Goal: Go to known website: Go to known website

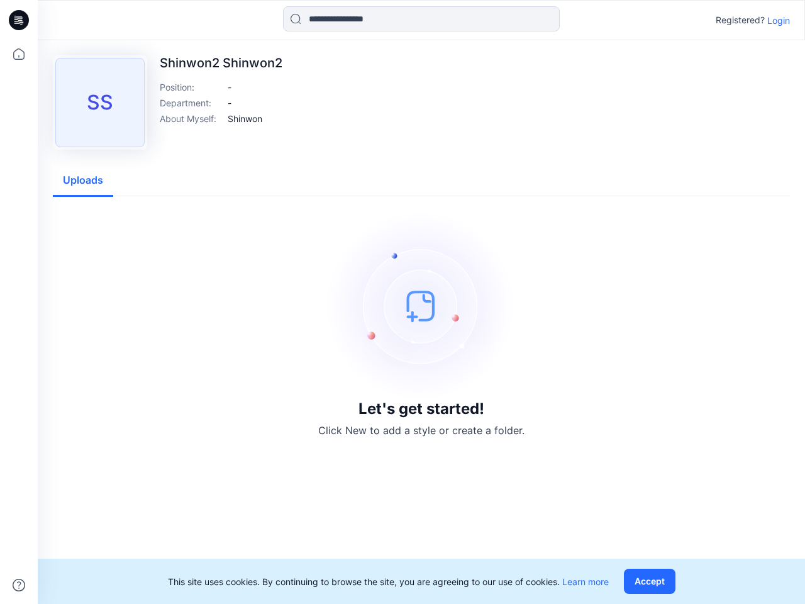
click at [402, 302] on img at bounding box center [421, 305] width 189 height 189
click at [19, 20] on icon at bounding box center [20, 20] width 5 height 1
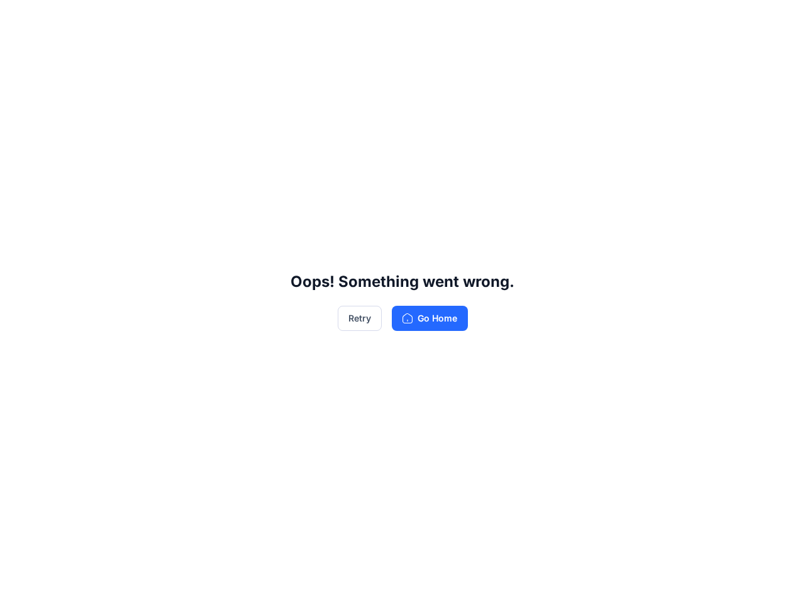
click at [19, 585] on div "Oops! Something went wrong. Retry Go Home" at bounding box center [402, 302] width 805 height 604
click at [421, 19] on div "Oops! Something went wrong. Retry Go Home" at bounding box center [402, 302] width 805 height 604
click at [778, 20] on div "Oops! Something went wrong. Retry Go Home" at bounding box center [402, 302] width 805 height 604
click at [245, 118] on div "Oops! Something went wrong. Retry Go Home" at bounding box center [402, 302] width 805 height 604
click at [83, 180] on div "Oops! Something went wrong. Retry Go Home" at bounding box center [402, 302] width 805 height 604
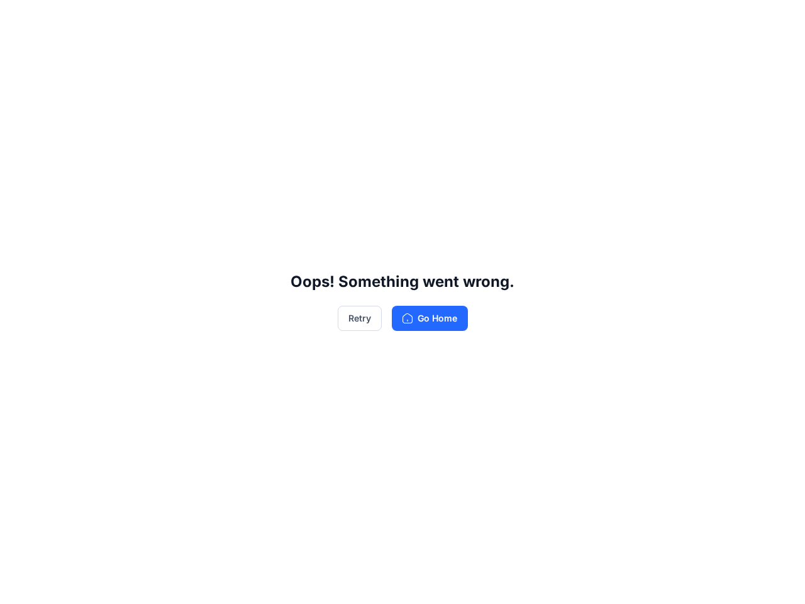
click at [652, 581] on div "Oops! Something went wrong. Retry Go Home" at bounding box center [402, 302] width 805 height 604
